Goal: Information Seeking & Learning: Understand process/instructions

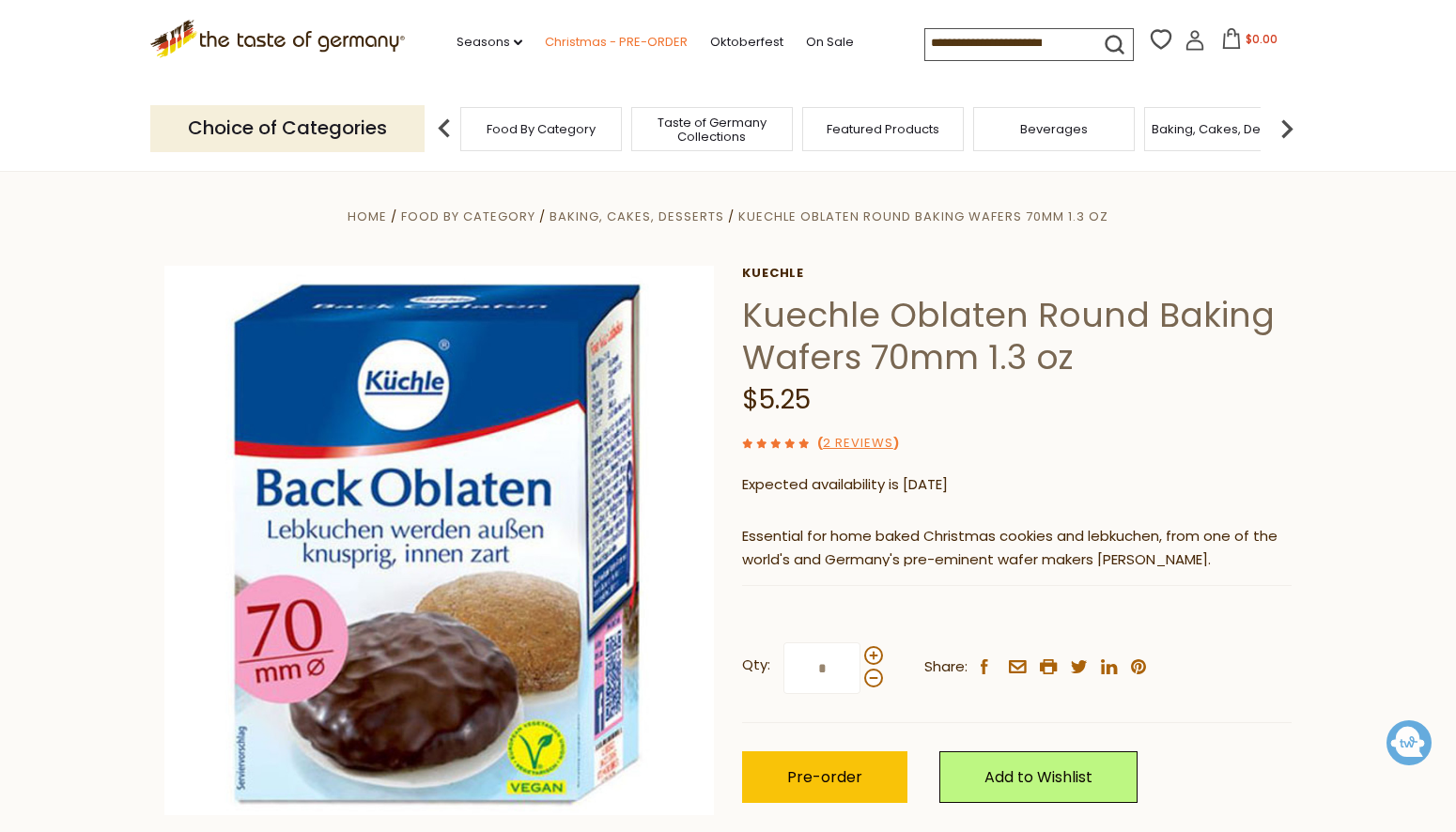
click at [575, 35] on link "Christmas - PRE-ORDER" at bounding box center [615, 42] width 142 height 21
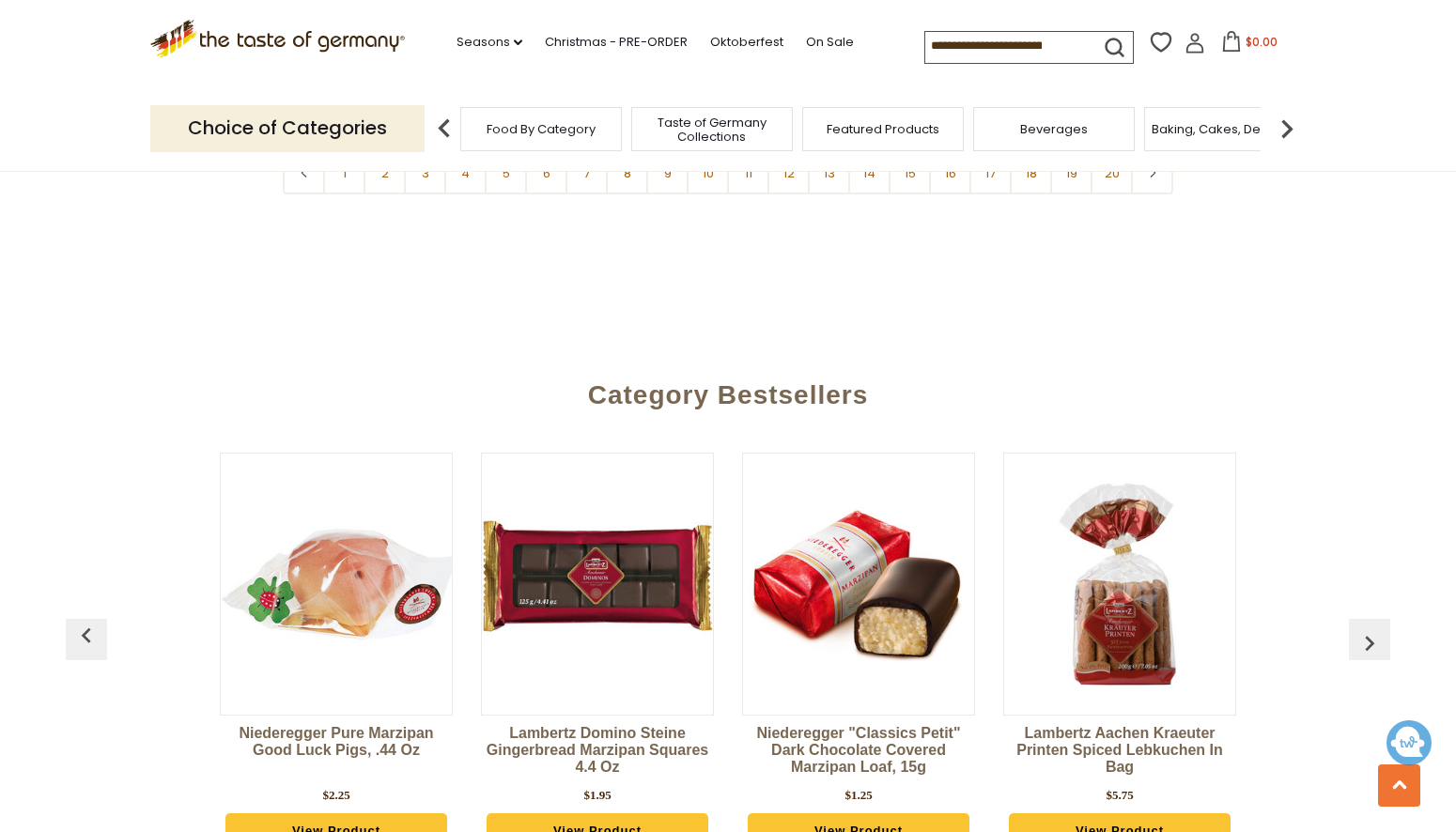
scroll to position [4834, 0]
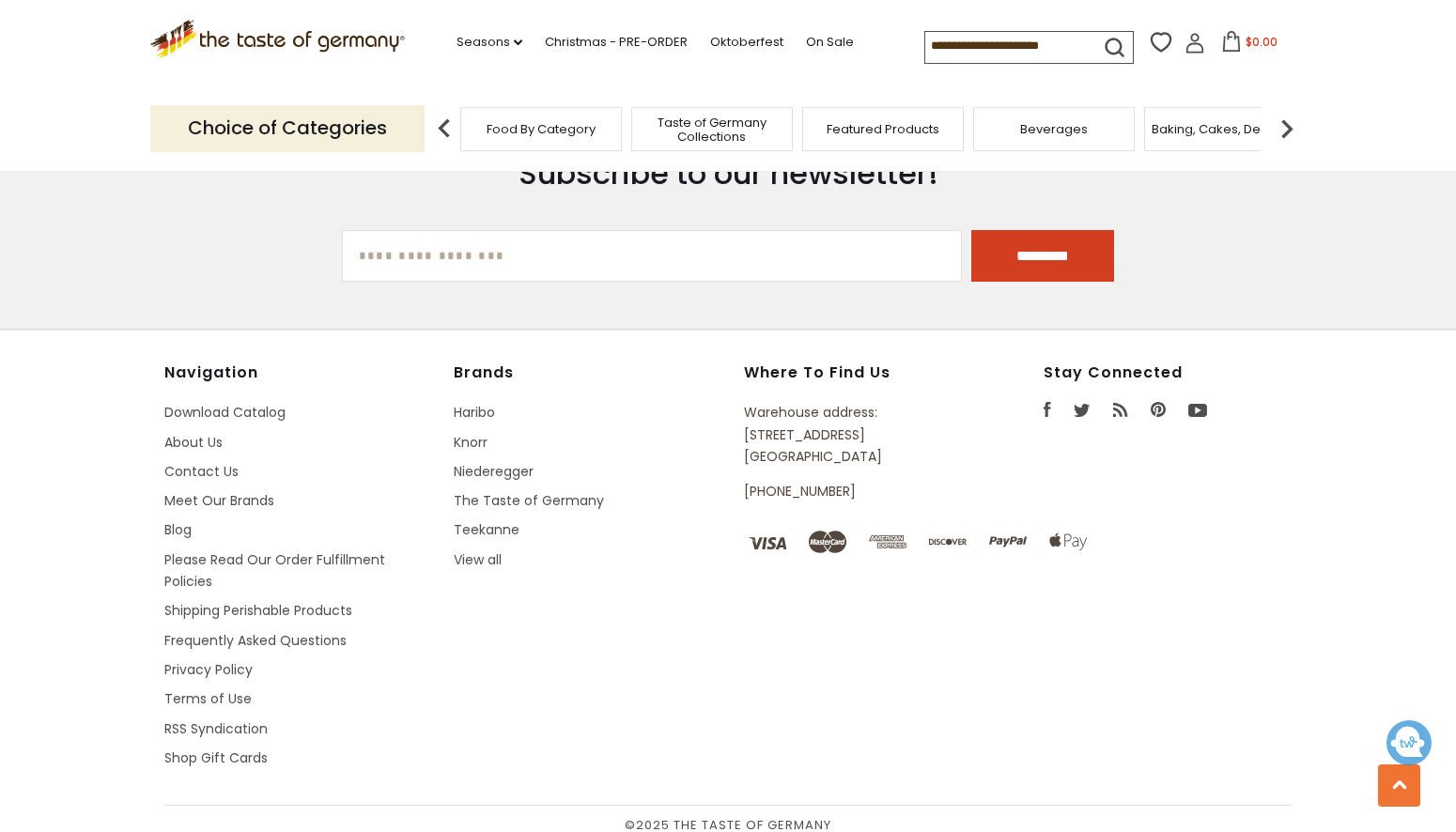
scroll to position [2613, 0]
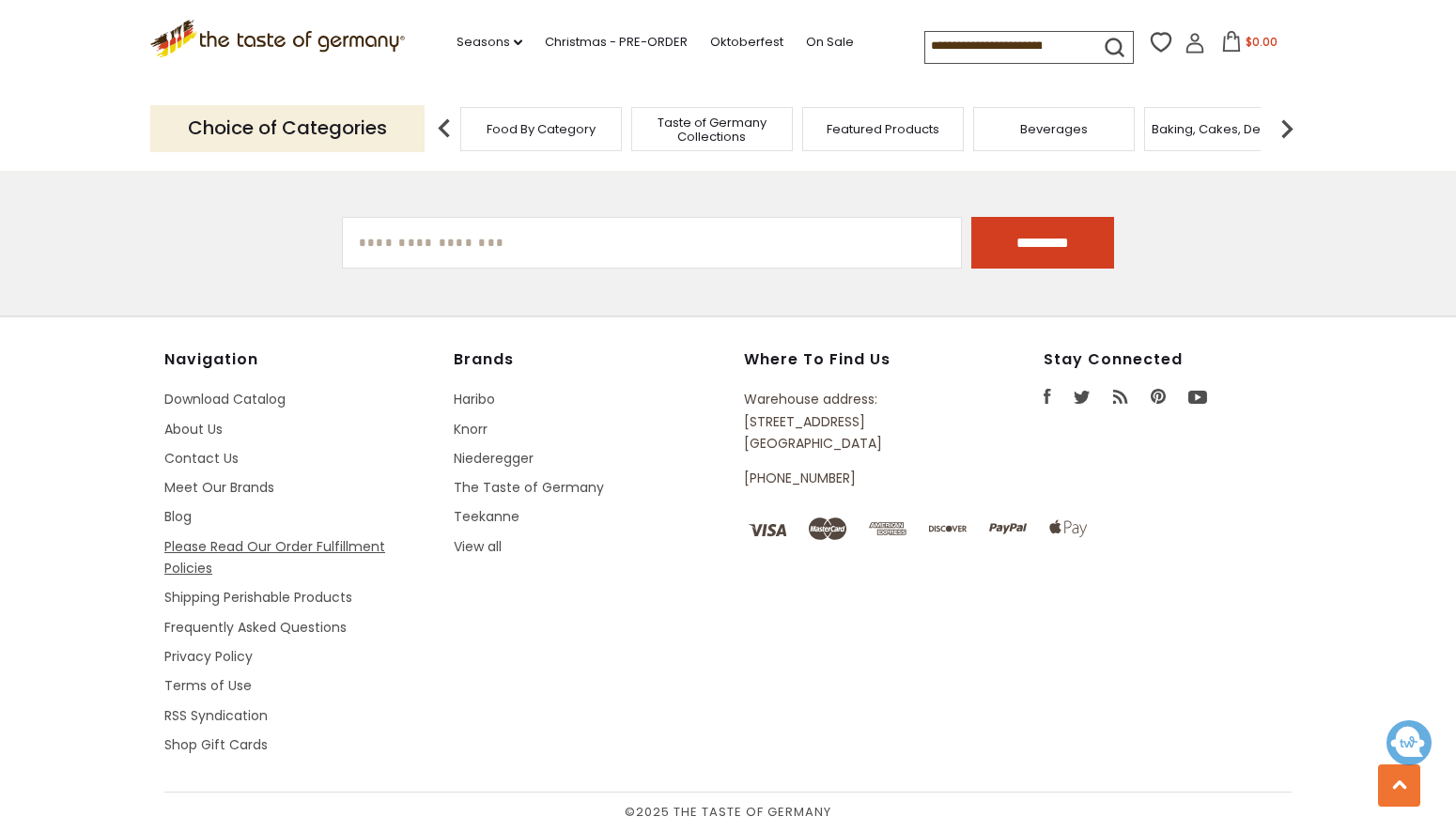
click at [291, 544] on link "Please Read Our Order Fulfillment Policies" at bounding box center [274, 557] width 221 height 40
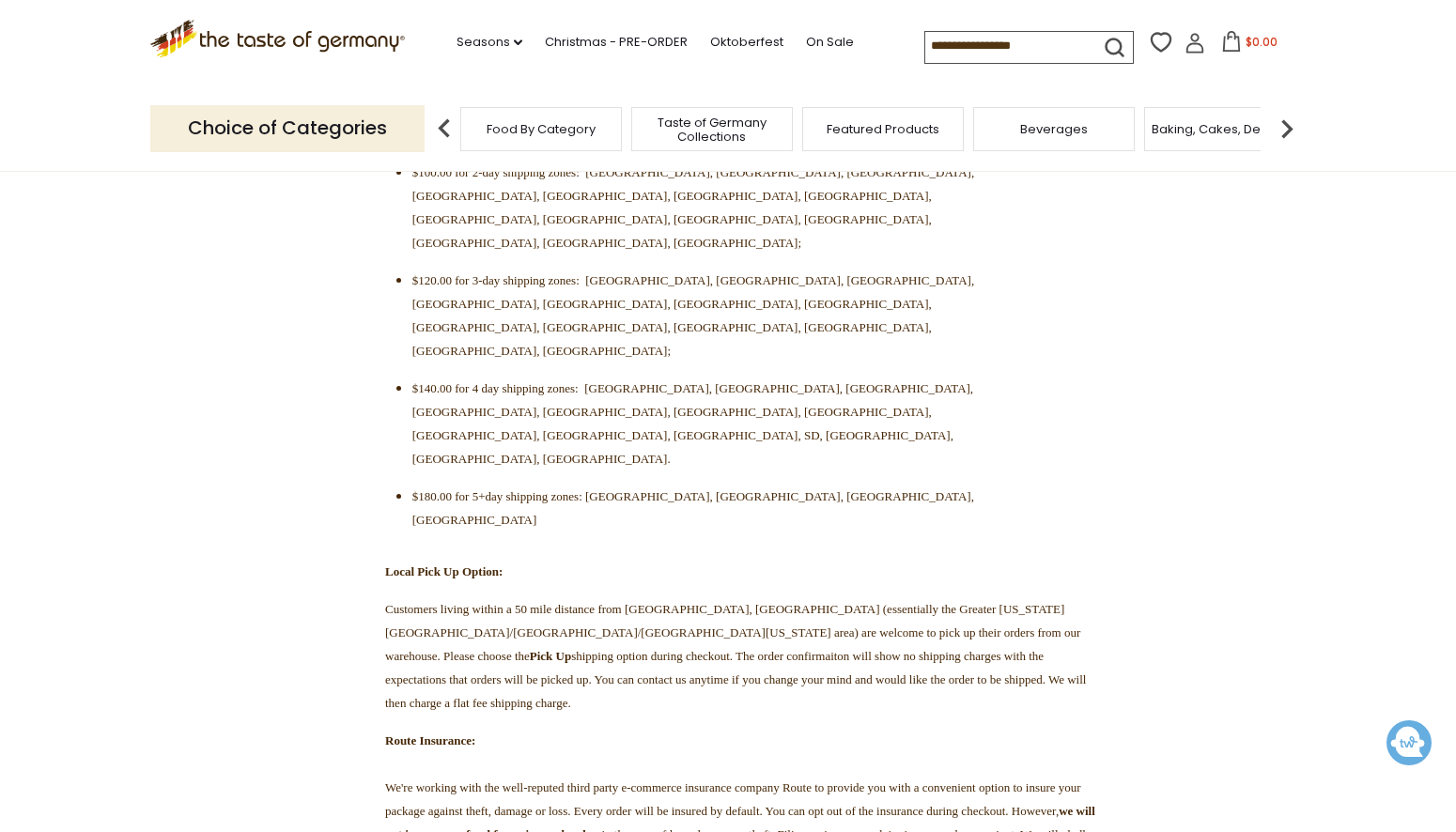
scroll to position [829, 0]
